Goal: Task Accomplishment & Management: Manage account settings

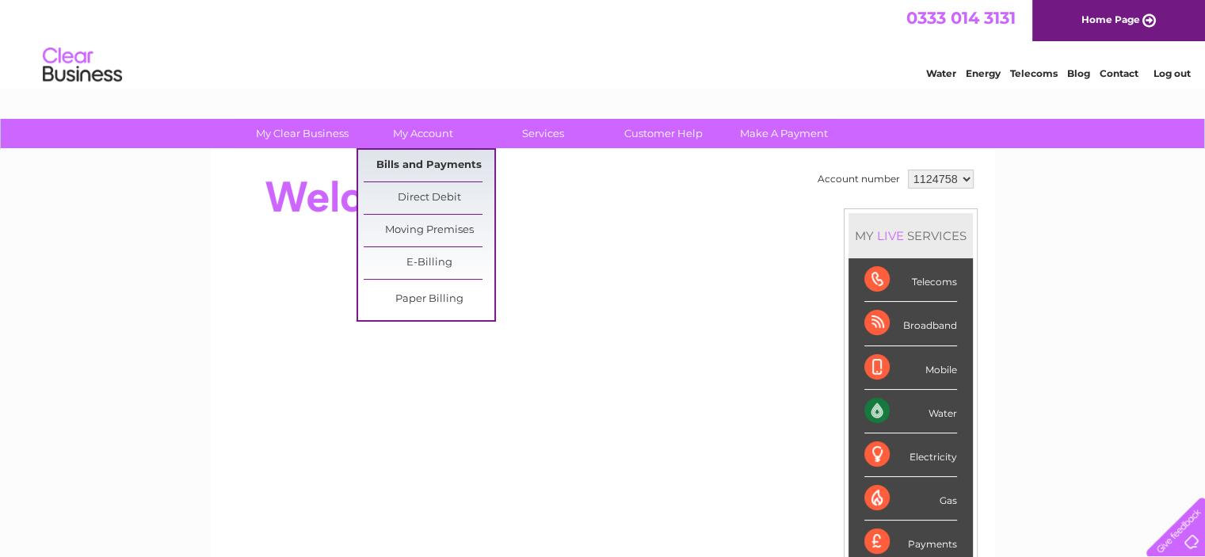
click at [452, 158] on link "Bills and Payments" at bounding box center [429, 166] width 131 height 32
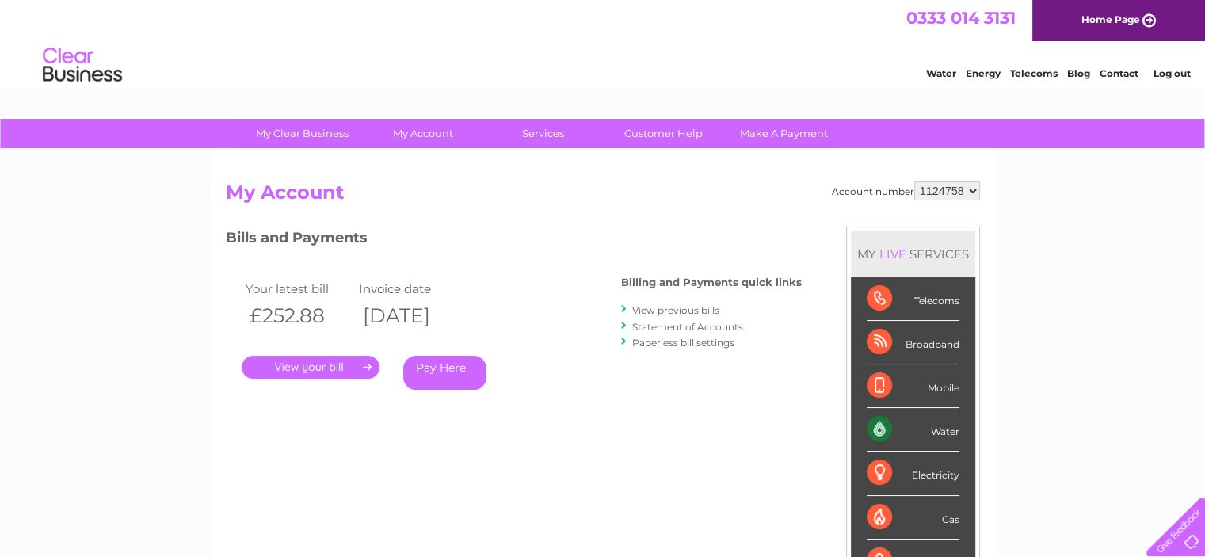
click at [1157, 72] on link "Log out" at bounding box center [1171, 73] width 37 height 12
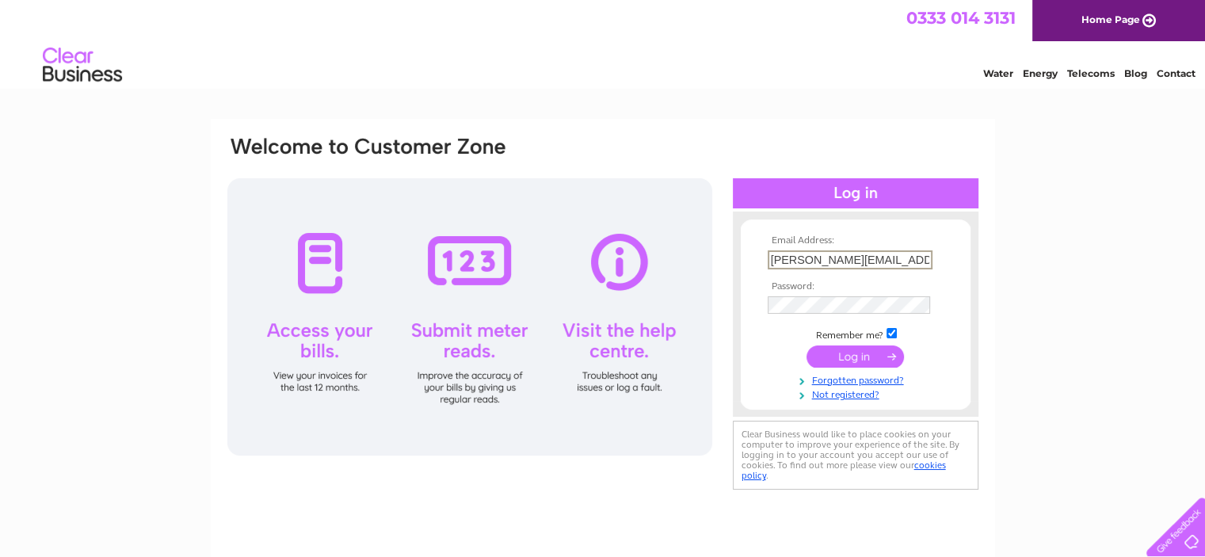
scroll to position [0, 34]
drag, startPoint x: 774, startPoint y: 258, endPoint x: 1007, endPoint y: 242, distance: 233.5
click at [1007, 242] on div "Email Address: georgina.weston@galbraithgroup.com Password:" at bounding box center [602, 476] width 1205 height 715
type input "mike.thompson@galbraithgroup.com"
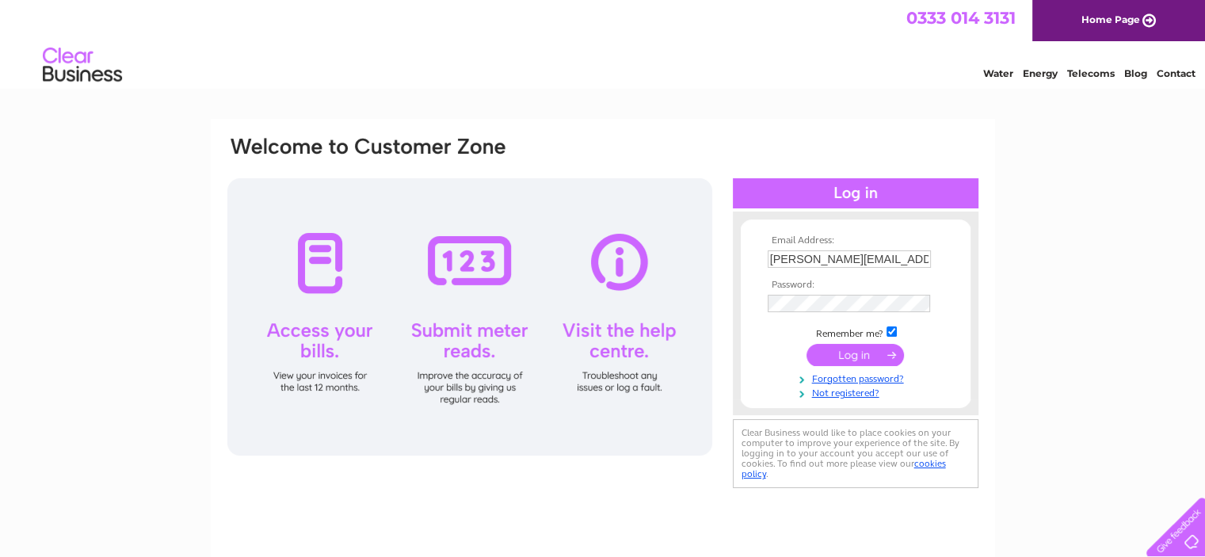
click at [849, 359] on input "submit" at bounding box center [855, 355] width 97 height 22
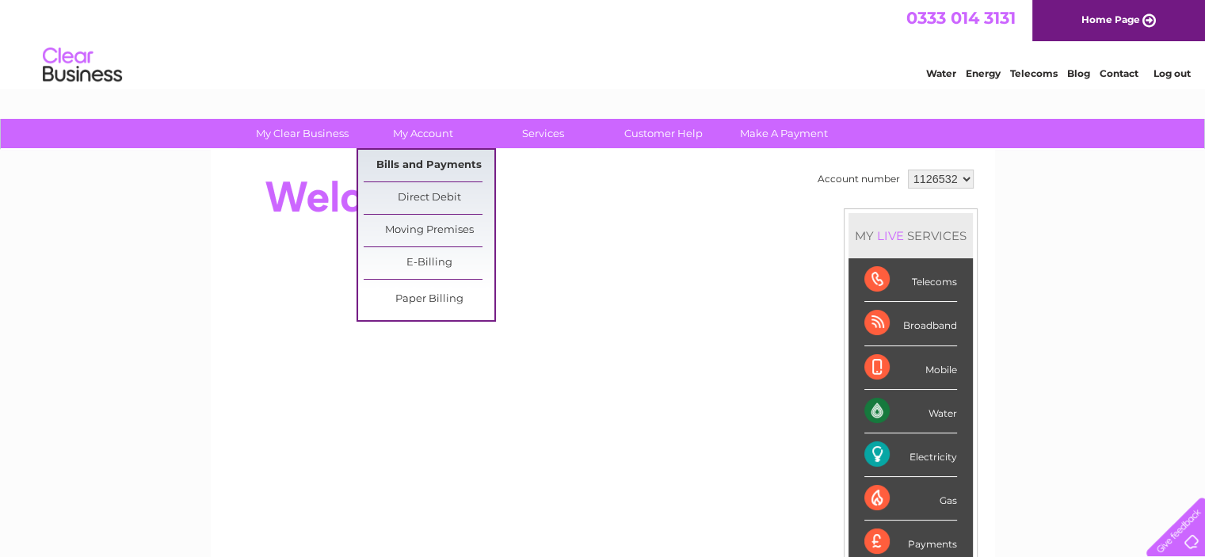
click at [448, 163] on link "Bills and Payments" at bounding box center [429, 166] width 131 height 32
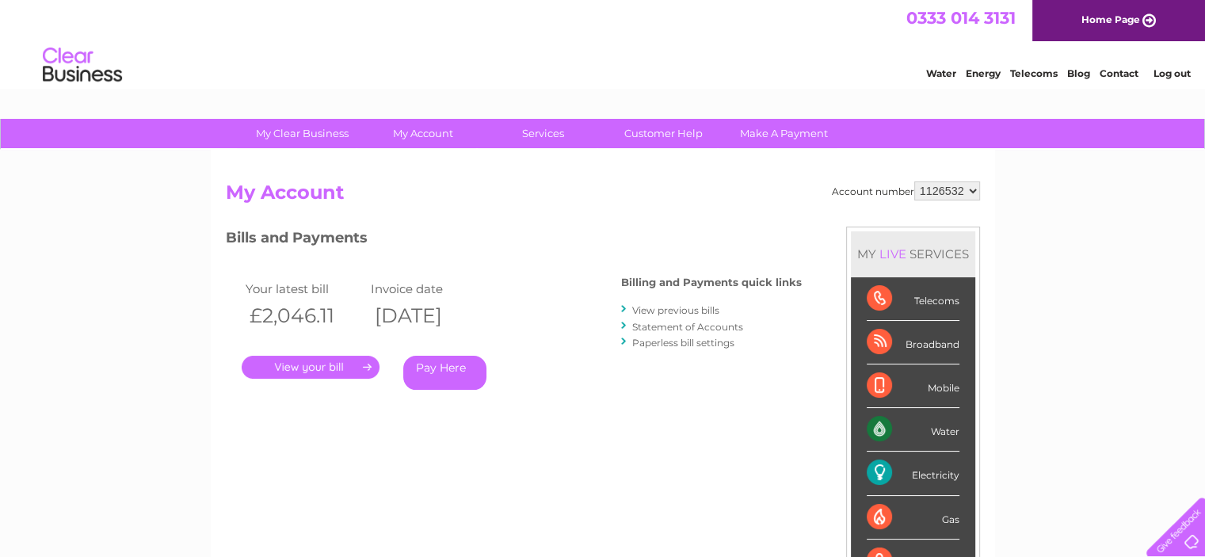
click at [287, 359] on link "." at bounding box center [311, 367] width 138 height 23
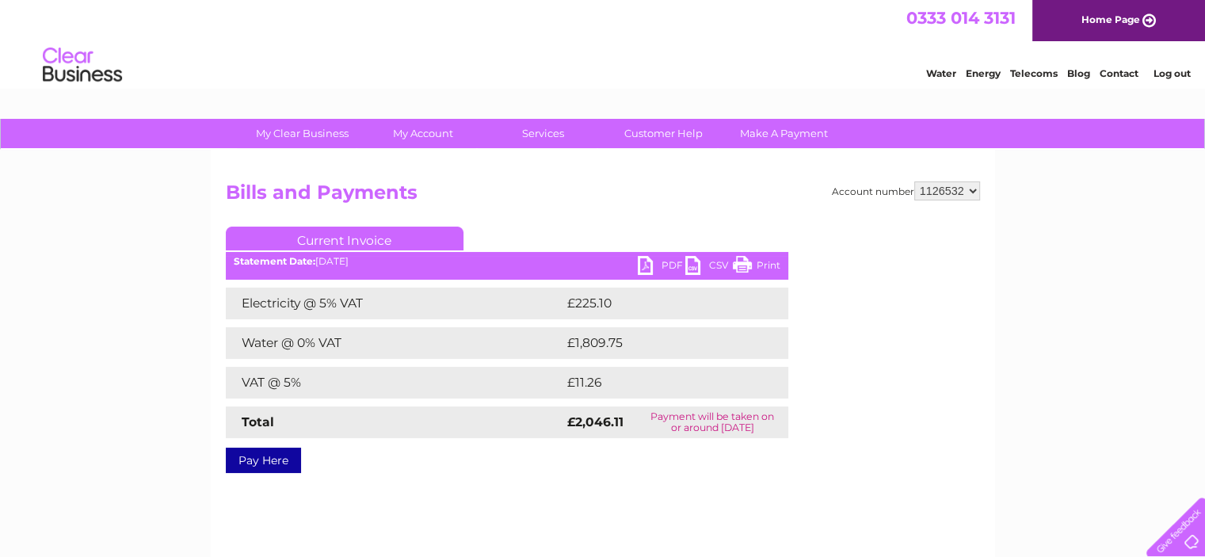
click at [656, 262] on link "PDF" at bounding box center [662, 267] width 48 height 23
